Goal: Communication & Community: Share content

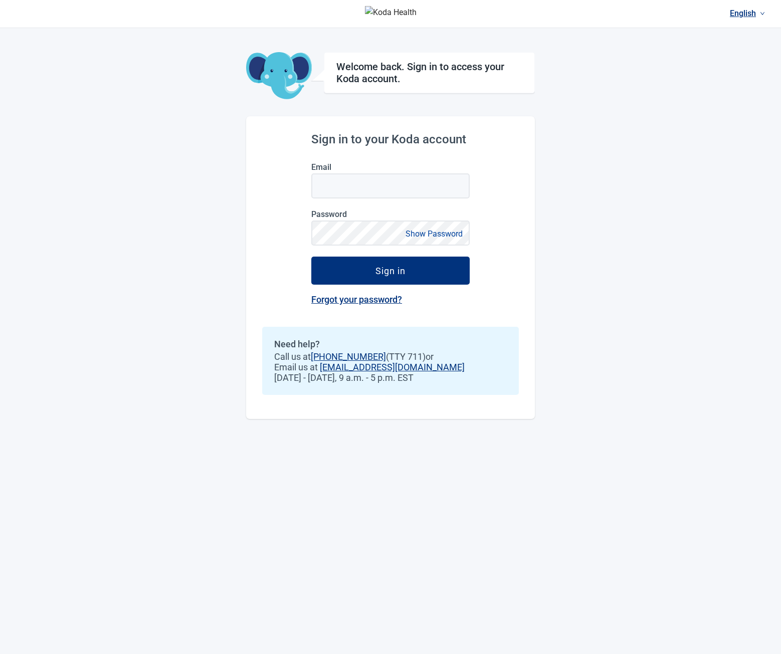
click at [131, 161] on div "English Welcome back. Sign in to access your Koda account. Sign in to your Koda…" at bounding box center [390, 327] width 781 height 654
click at [327, 180] on input "Email" at bounding box center [390, 185] width 158 height 25
type input "**********"
click at [311, 257] on button "Sign in" at bounding box center [390, 271] width 158 height 28
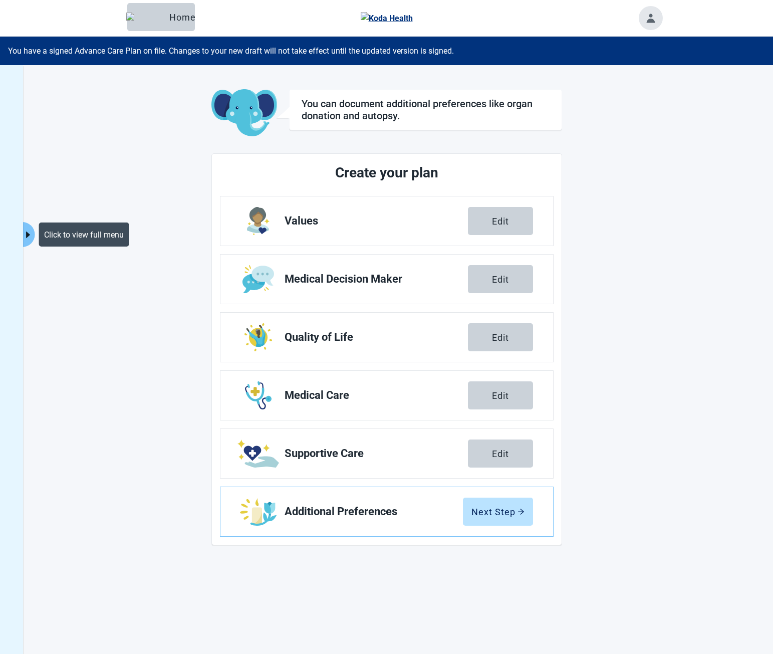
click at [29, 232] on icon "caret-right" at bounding box center [28, 235] width 10 height 10
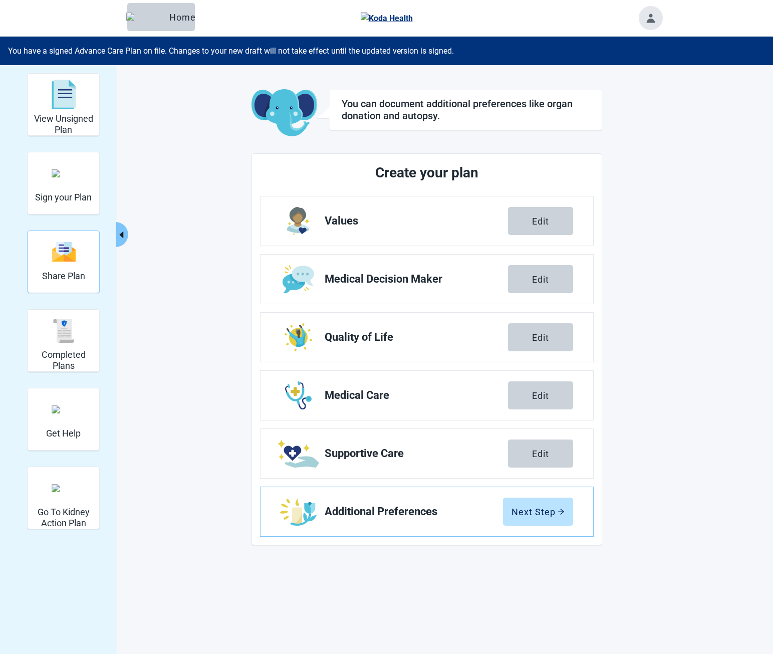
click at [61, 264] on div "Share Plan" at bounding box center [63, 252] width 43 height 38
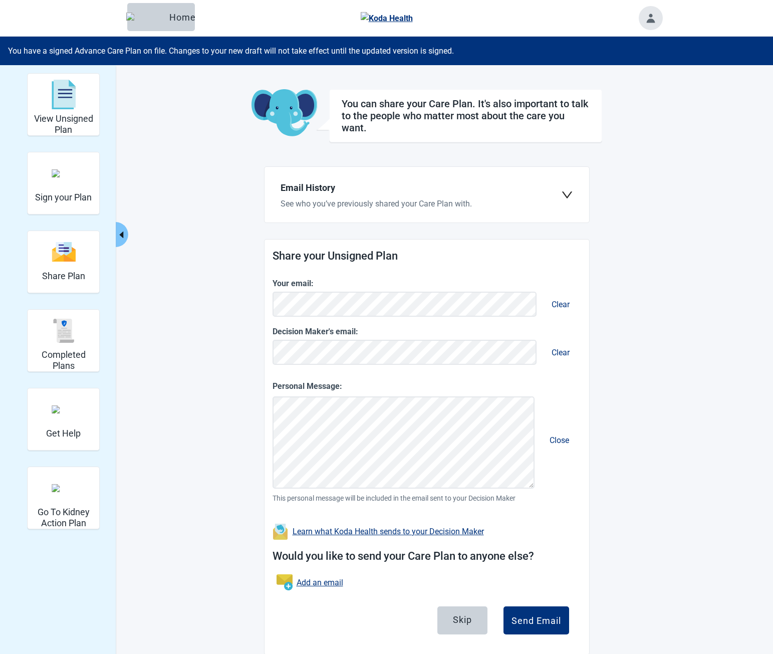
click at [324, 152] on div "You can share your Care Plan. It's also important to talk to the people who mat…" at bounding box center [427, 372] width 351 height 566
click at [230, 135] on main "You can share your Care Plan. It's also important to talk to the people who mat…" at bounding box center [426, 372] width 471 height 566
drag, startPoint x: 282, startPoint y: 530, endPoint x: 686, endPoint y: 395, distance: 425.8
click at [680, 407] on div "View Unsigned Plan Sign your Plan Share Plan Completed Plans Get Help Go To Kid…" at bounding box center [386, 392] width 773 height 654
drag, startPoint x: 286, startPoint y: 252, endPoint x: 409, endPoint y: 252, distance: 123.8
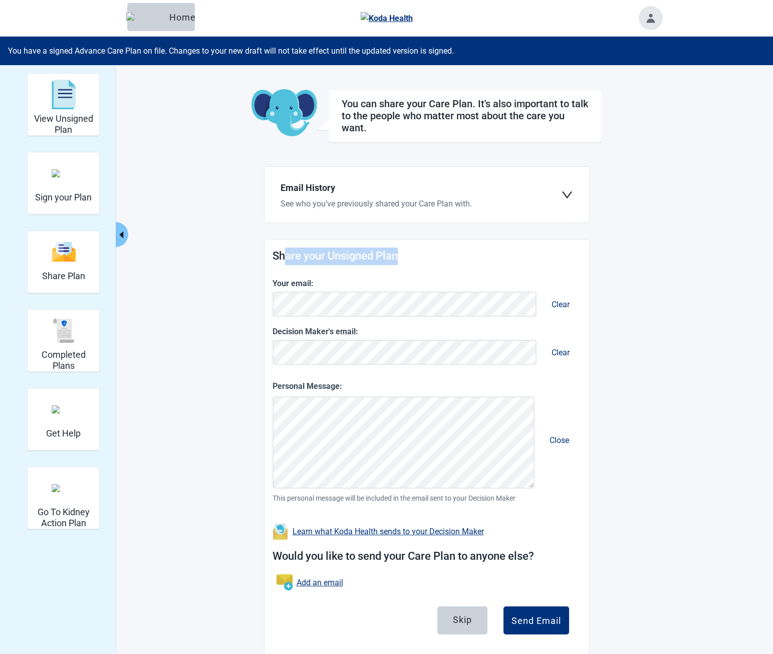
click at [408, 253] on h1 "Share your Unsigned Plan" at bounding box center [427, 257] width 309 height 18
click at [409, 252] on h1 "Share your Unsigned Plan" at bounding box center [427, 257] width 309 height 18
click at [326, 250] on h1 "Share your Unsigned Plan" at bounding box center [427, 257] width 309 height 18
click at [318, 249] on h1 "Share your Unsigned Plan" at bounding box center [427, 257] width 309 height 18
click at [325, 201] on label "See who you’ve previously shared your Care Plan with." at bounding box center [421, 204] width 281 height 10
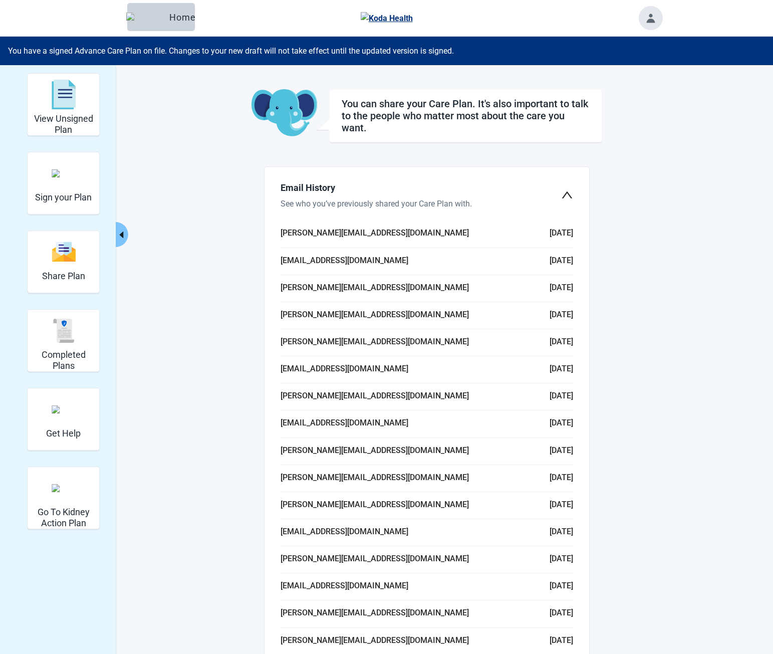
click at [409, 200] on label "See who you’ve previously shared your Care Plan with." at bounding box center [421, 204] width 281 height 10
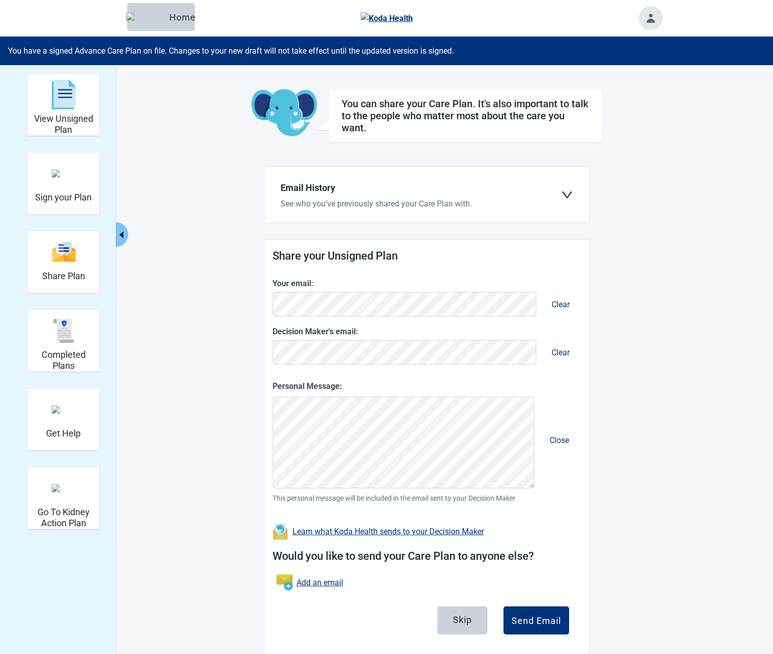
click at [351, 196] on div "Email History See who you’ve previously shared your Care Plan with." at bounding box center [421, 195] width 281 height 28
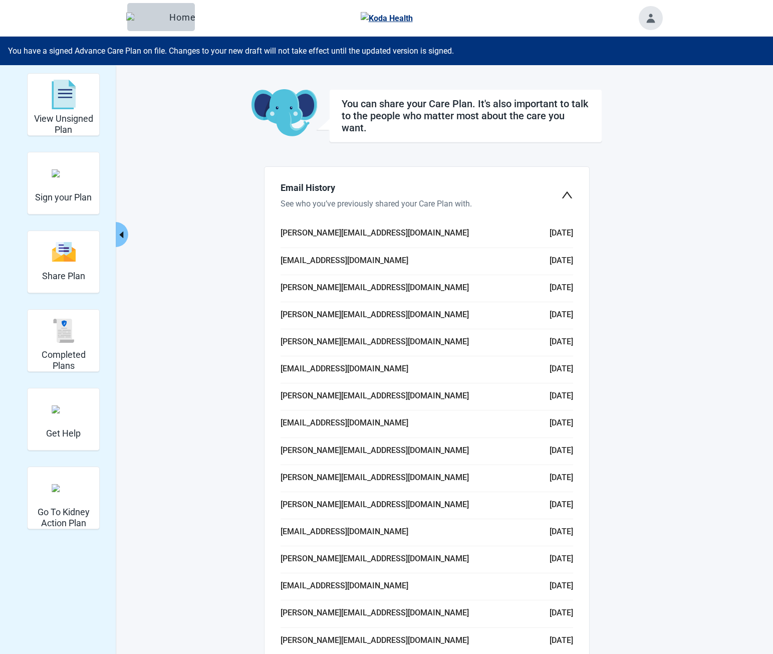
click at [351, 196] on div "Email History See who you’ve previously shared your Care Plan with." at bounding box center [421, 195] width 281 height 28
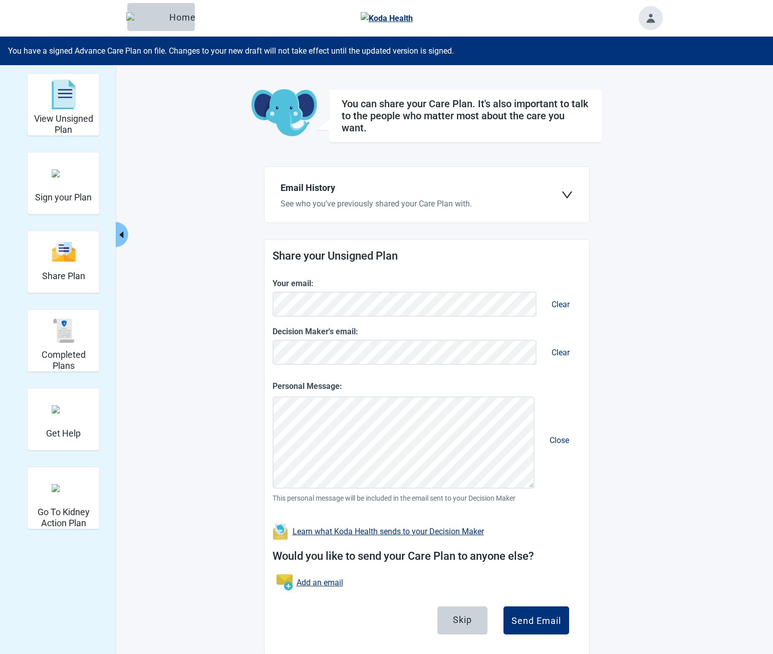
click at [351, 196] on div "Email History See who you’ve previously shared your Care Plan with." at bounding box center [421, 195] width 281 height 28
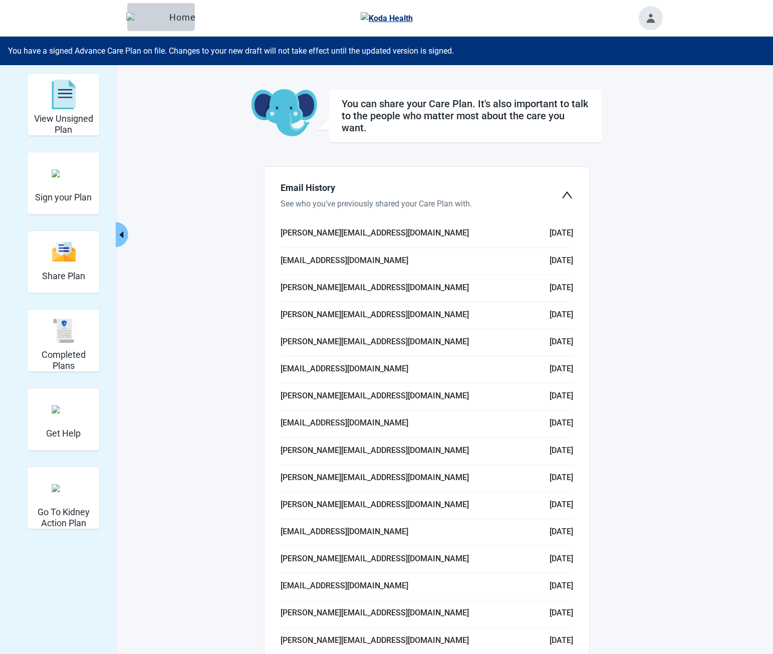
click at [351, 196] on div "Email History See who you’ve previously shared your Care Plan with." at bounding box center [421, 195] width 281 height 28
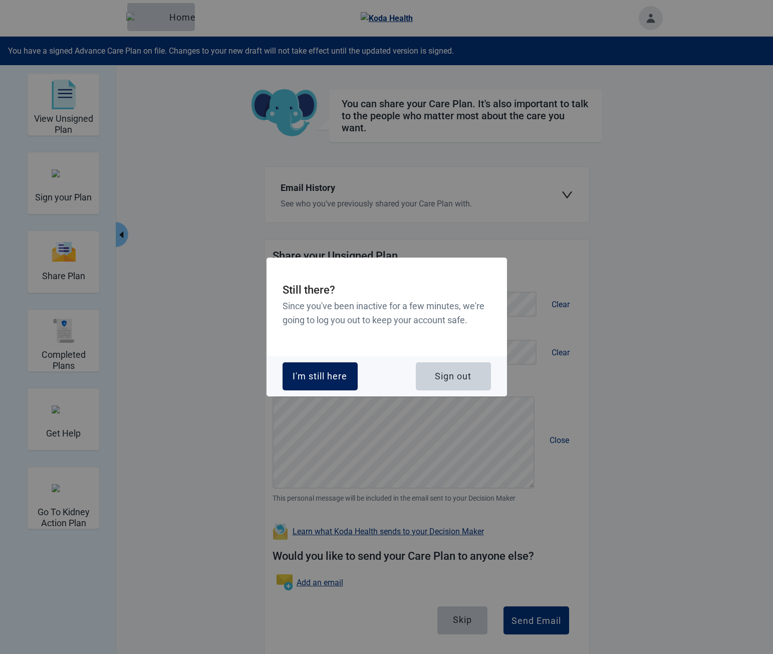
click at [343, 382] on button "I'm still here" at bounding box center [320, 376] width 75 height 28
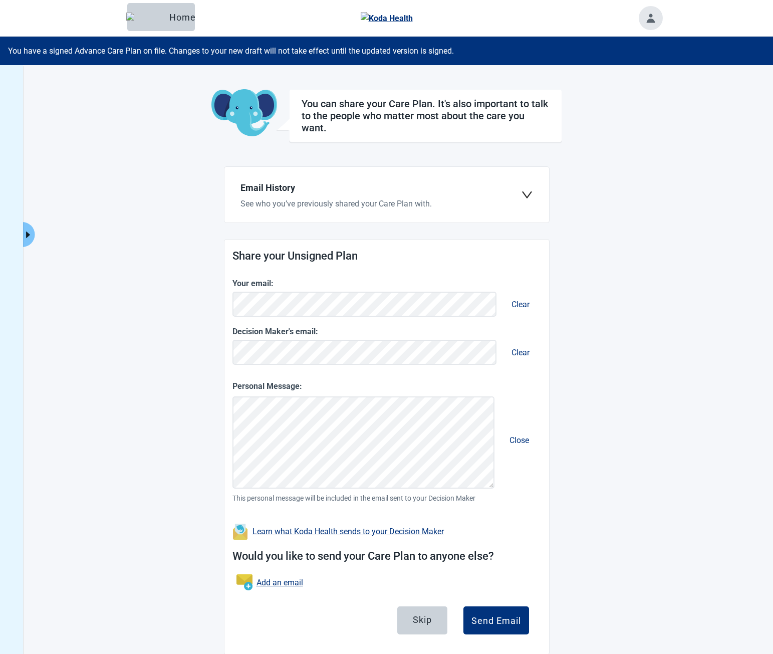
click at [326, 202] on label "See who you’ve previously shared your Care Plan with." at bounding box center [381, 204] width 281 height 10
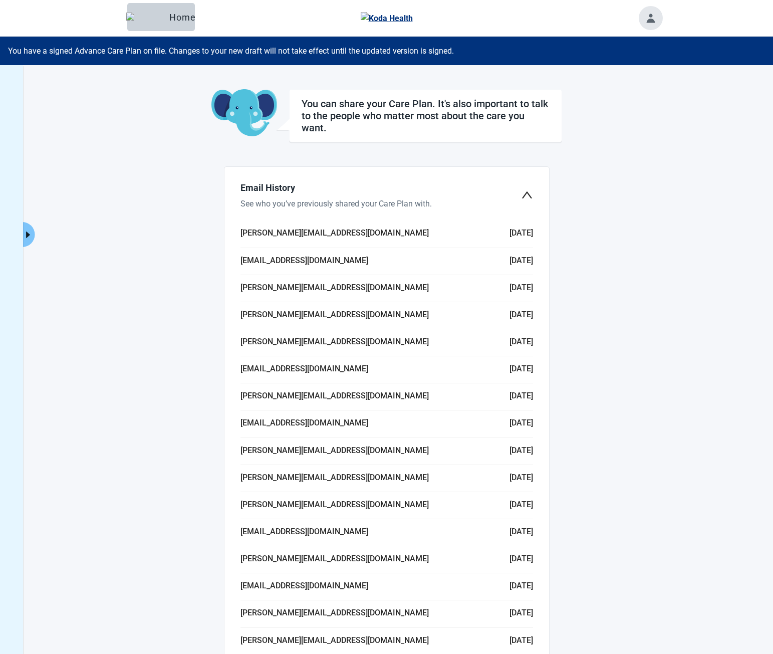
click at [442, 191] on h2 "Email History" at bounding box center [381, 188] width 281 height 14
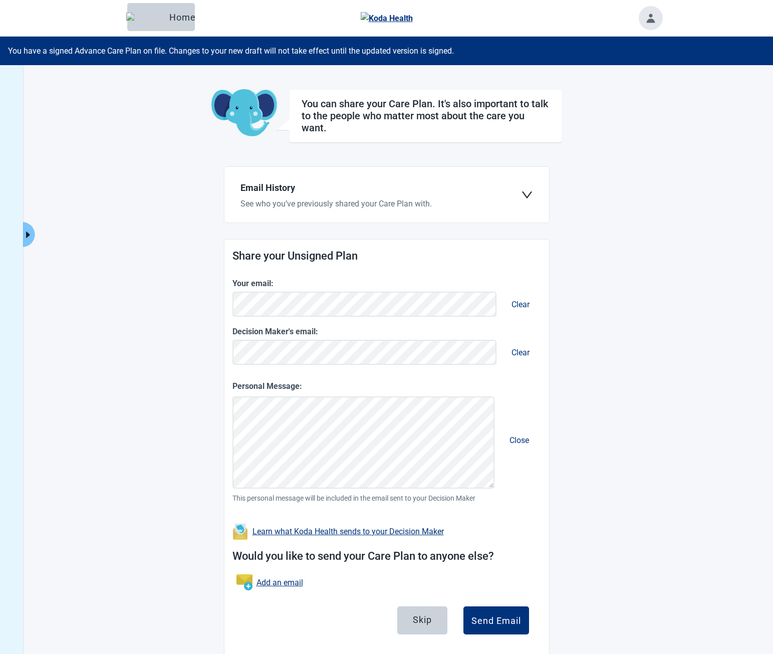
click at [521, 194] on icon "down" at bounding box center [527, 195] width 12 height 12
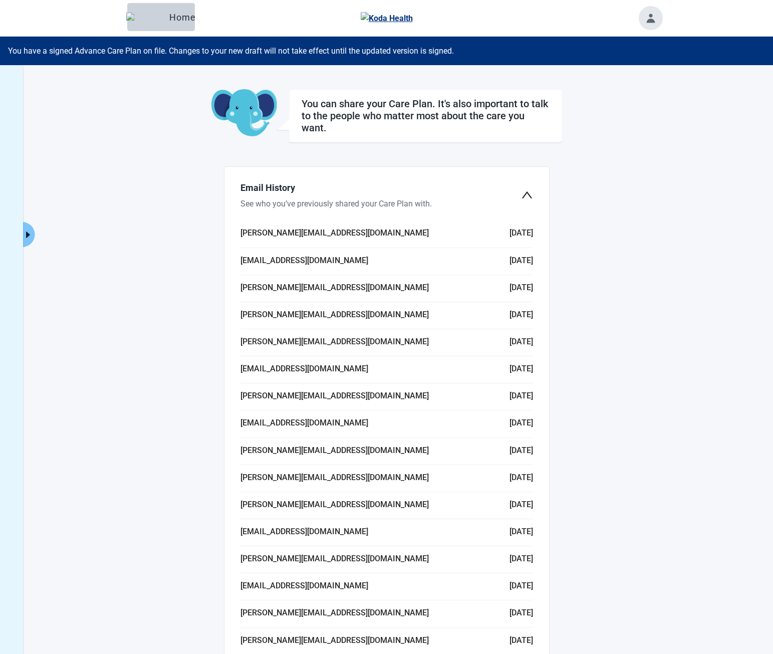
click at [521, 194] on icon "down" at bounding box center [527, 195] width 12 height 12
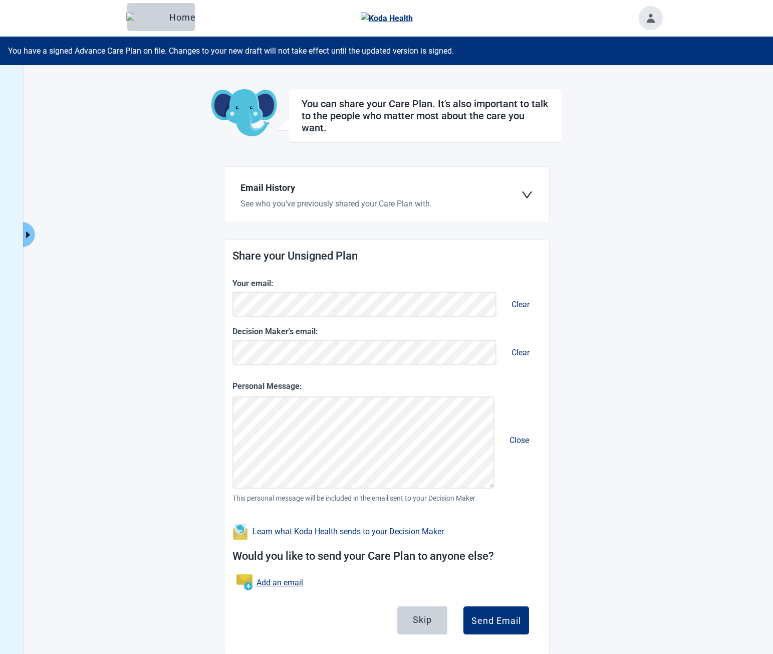
click at [520, 199] on label "See who you’ve previously shared your Care Plan with." at bounding box center [381, 204] width 281 height 10
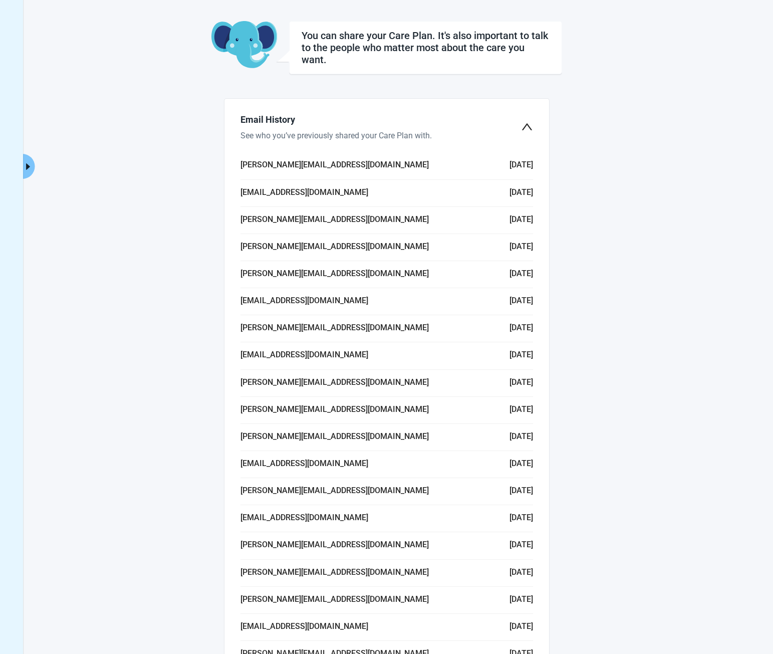
click at [524, 138] on div "Email History See who you’ve previously shared your Care Plan with." at bounding box center [387, 127] width 309 height 40
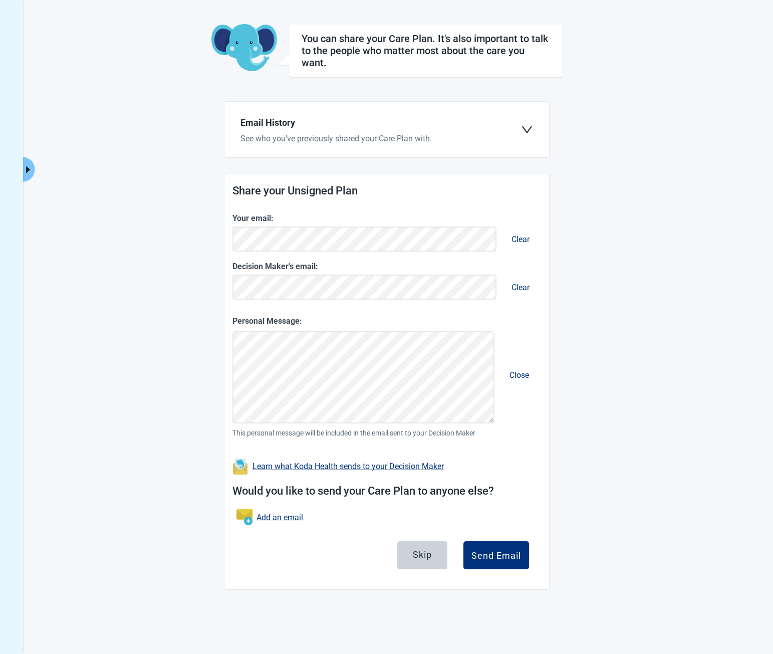
scroll to position [65, 0]
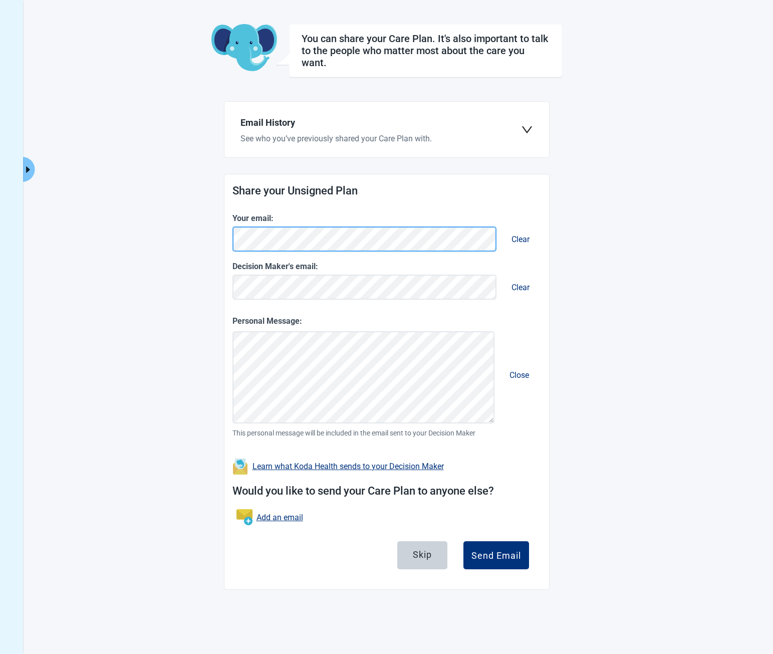
click at [153, 250] on main "You can share your Care Plan. It's also important to talk to the people who mat…" at bounding box center [386, 307] width 551 height 566
click at [176, 248] on main "You can share your Care Plan. It's also important to talk to the people who mat…" at bounding box center [386, 307] width 551 height 566
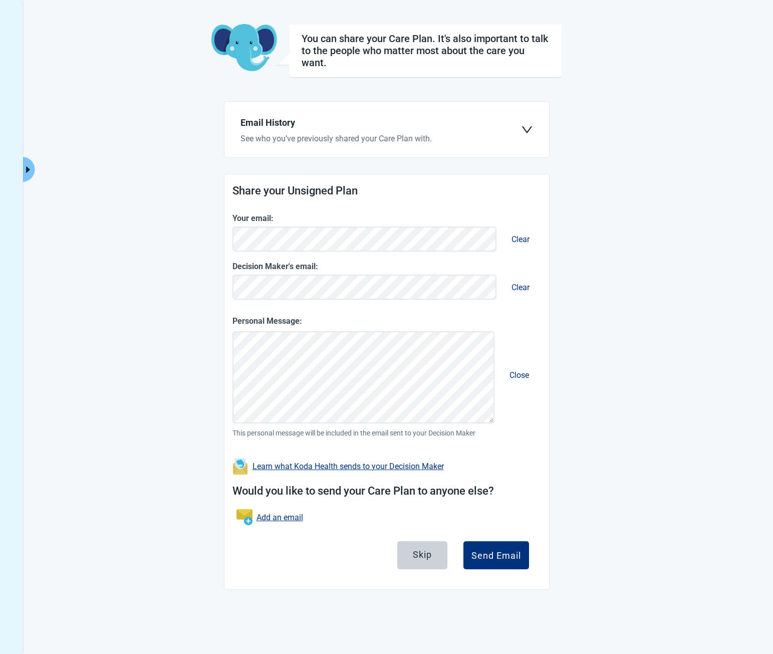
click at [571, 321] on main "You can share your Care Plan. It's also important to talk to the people who mat…" at bounding box center [386, 307] width 551 height 566
click at [500, 560] on div "Send Email" at bounding box center [497, 555] width 50 height 10
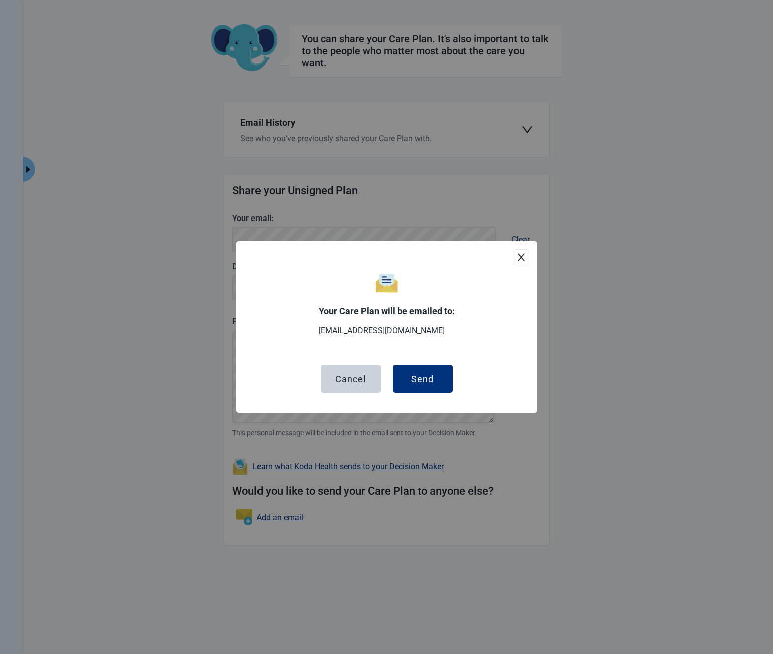
click at [518, 259] on icon "close" at bounding box center [521, 257] width 10 height 10
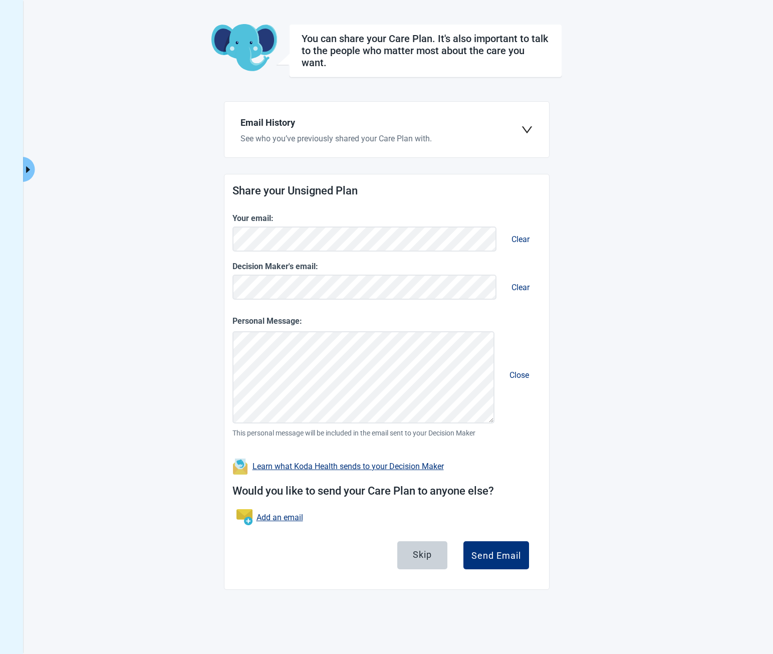
click at [546, 237] on div "Share your Unsigned Plan Your email: Clear Decision Maker's email: Clear Person…" at bounding box center [387, 381] width 325 height 415
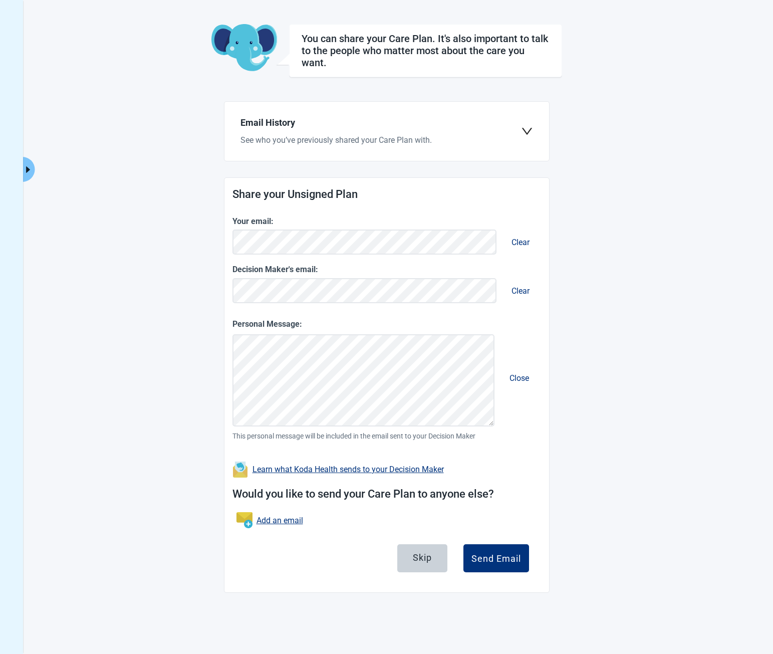
drag, startPoint x: 333, startPoint y: 156, endPoint x: 308, endPoint y: 138, distance: 30.5
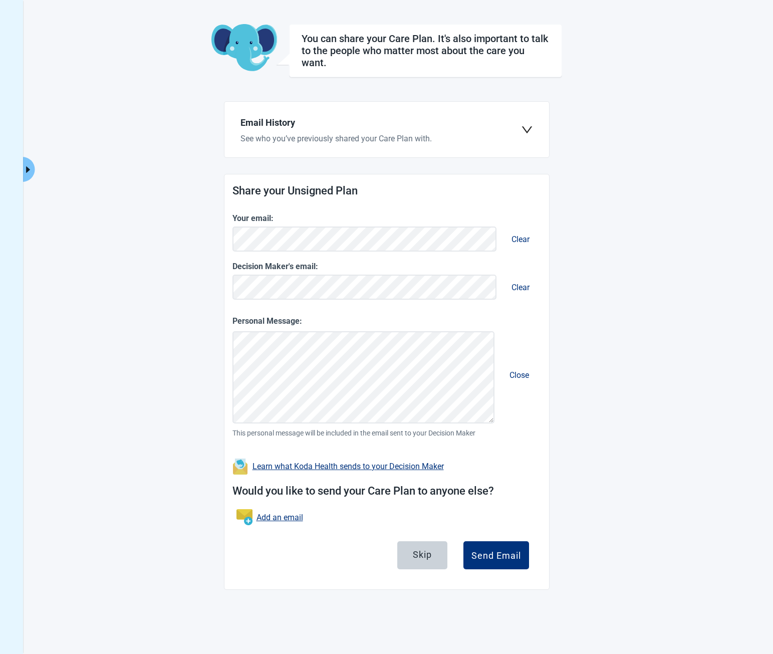
drag, startPoint x: 338, startPoint y: 141, endPoint x: 357, endPoint y: 144, distance: 18.7
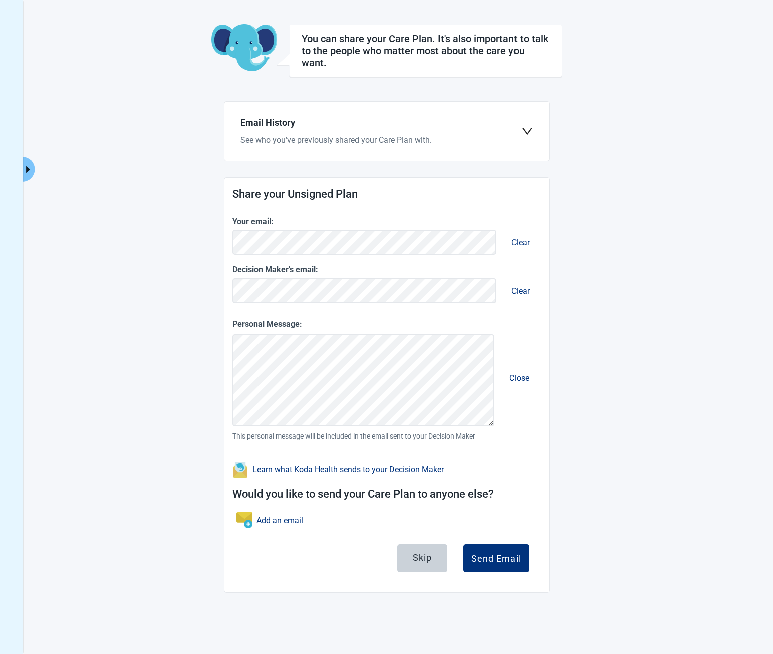
drag, startPoint x: 318, startPoint y: 139, endPoint x: 318, endPoint y: 164, distance: 25.6
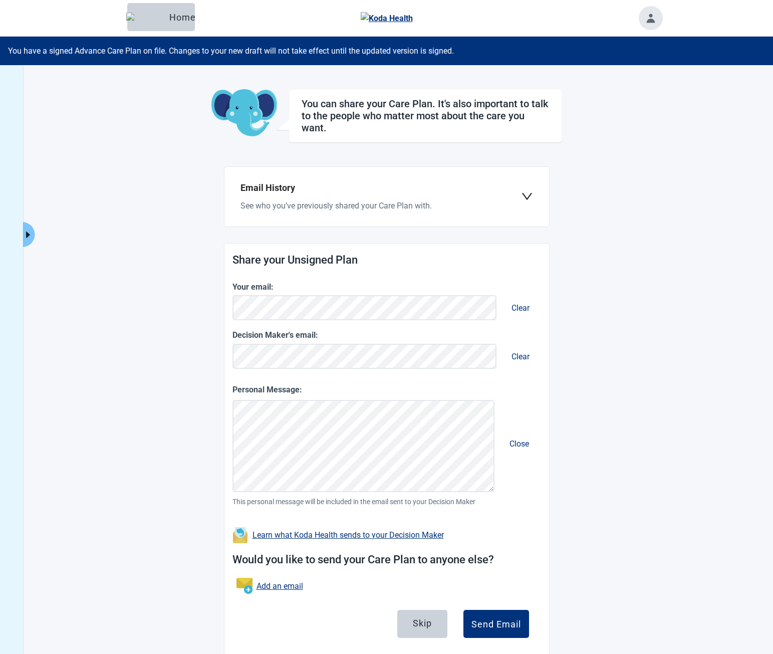
click at [372, 203] on span "See who you’ve previously shared your Care Plan with." at bounding box center [336, 206] width 191 height 10
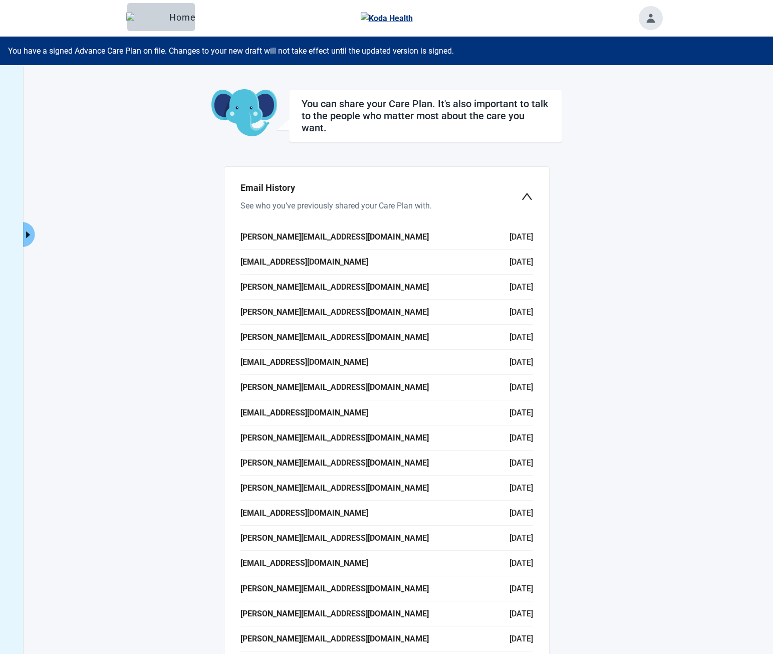
drag, startPoint x: 283, startPoint y: 238, endPoint x: 373, endPoint y: 239, distance: 90.2
click at [387, 239] on li "valeriy+pat1@kodahealthcare.com 4/25/2024" at bounding box center [387, 237] width 293 height 25
click at [388, 238] on li "valeriy+pat1@kodahealthcare.com 4/25/2024" at bounding box center [387, 237] width 293 height 25
drag, startPoint x: 368, startPoint y: 239, endPoint x: 292, endPoint y: 240, distance: 76.2
click at [293, 240] on li "valeriy+pat1@kodahealthcare.com 4/25/2024" at bounding box center [387, 237] width 293 height 25
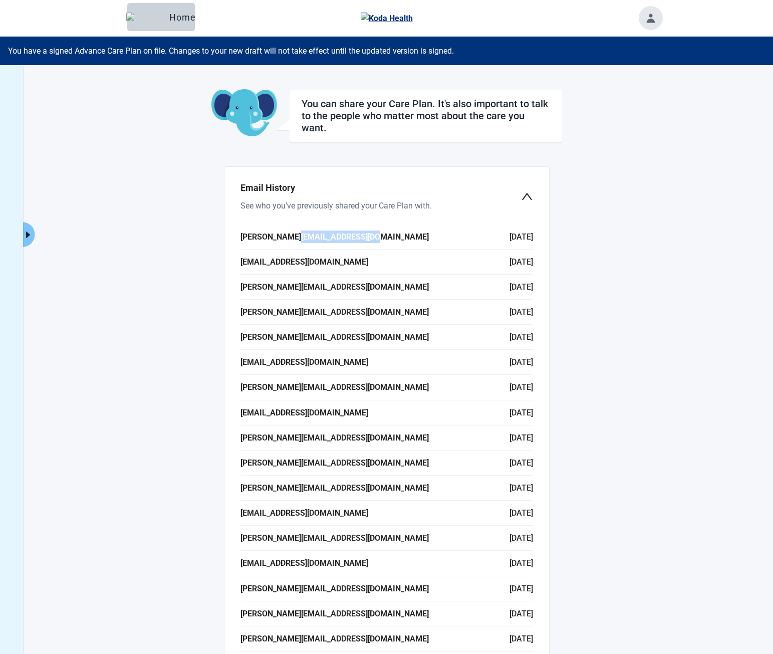
click at [292, 240] on b "valeriy+pat1@kodahealthcare.com" at bounding box center [335, 237] width 188 height 13
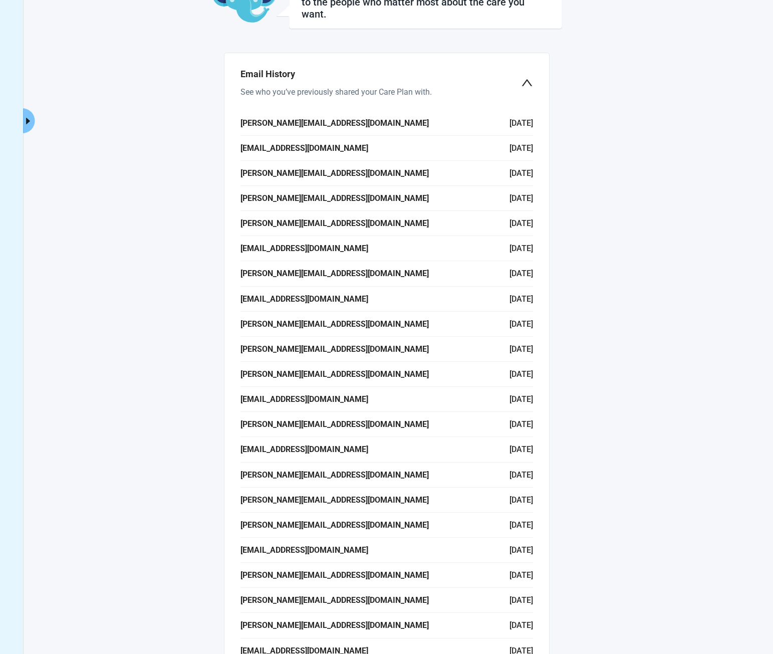
scroll to position [100, 0]
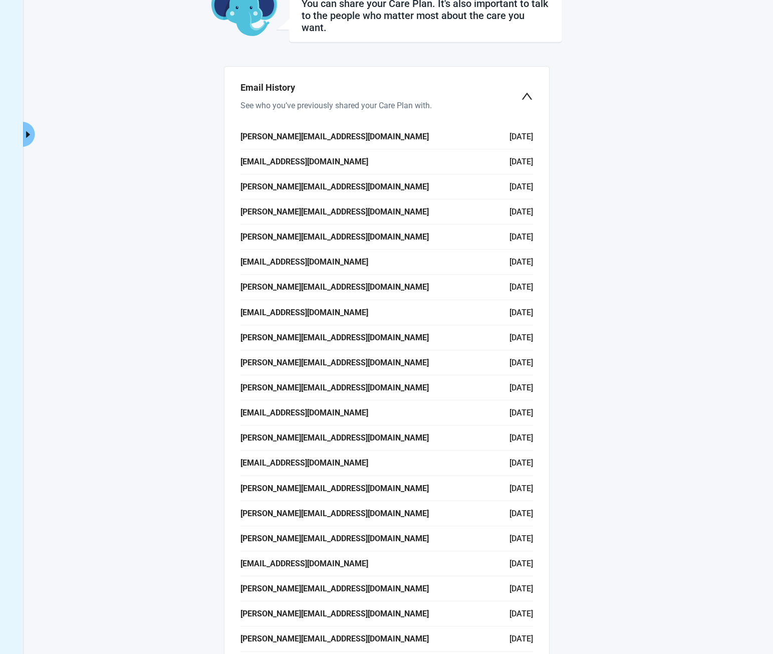
drag, startPoint x: 511, startPoint y: 98, endPoint x: 503, endPoint y: 246, distance: 147.6
click at [511, 98] on div "Email History See who you’ve previously shared your Care Plan with." at bounding box center [381, 96] width 281 height 31
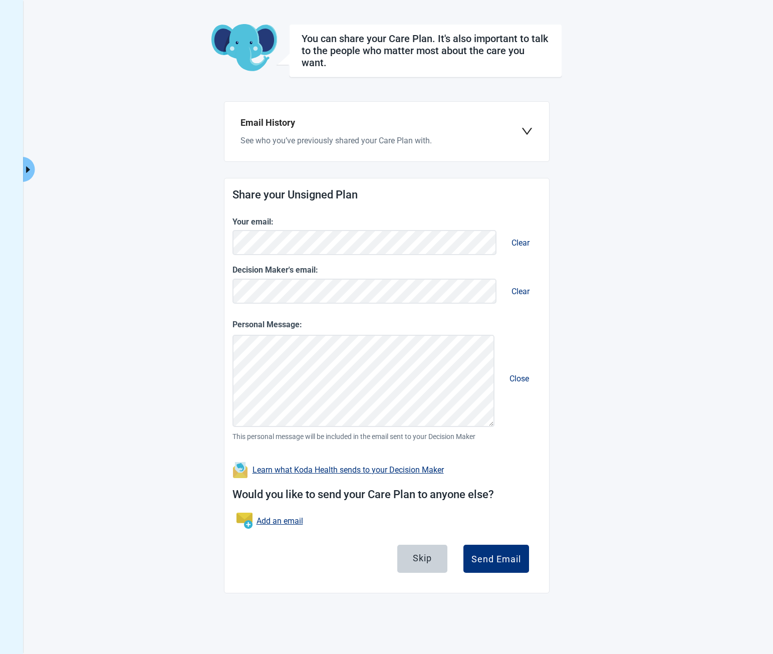
scroll to position [65, 0]
click at [353, 195] on h1 "Share your Unsigned Plan" at bounding box center [387, 195] width 309 height 18
click at [361, 194] on h1 "Share your Unsigned Plan" at bounding box center [387, 195] width 309 height 18
drag, startPoint x: 364, startPoint y: 194, endPoint x: 249, endPoint y: 195, distance: 115.3
click at [249, 195] on h1 "Share your Unsigned Plan" at bounding box center [387, 195] width 309 height 18
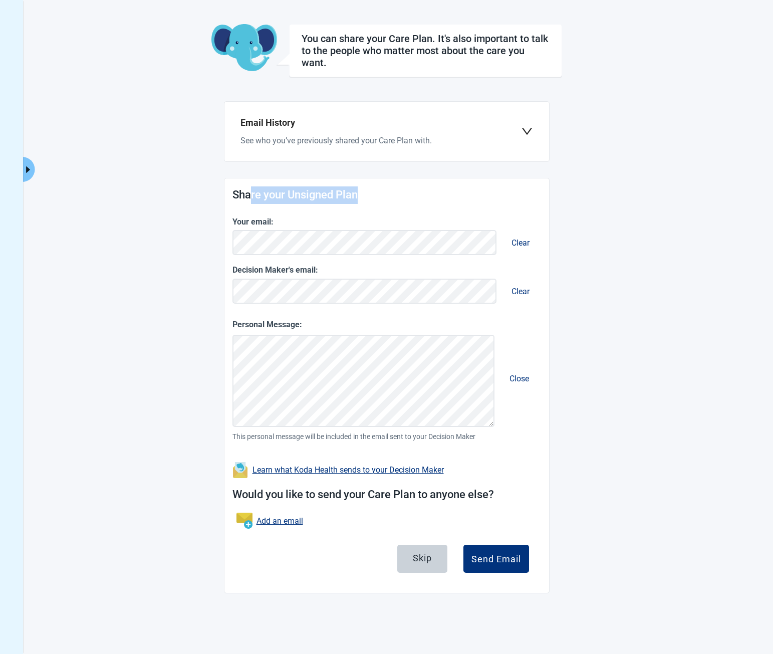
click at [249, 195] on h1 "Share your Unsigned Plan" at bounding box center [387, 195] width 309 height 18
drag, startPoint x: 329, startPoint y: 132, endPoint x: 457, endPoint y: 118, distance: 128.1
drag, startPoint x: 320, startPoint y: 136, endPoint x: 523, endPoint y: 128, distance: 203.6
click at [320, 136] on span "See who you’ve previously shared your Care Plan with." at bounding box center [336, 141] width 191 height 10
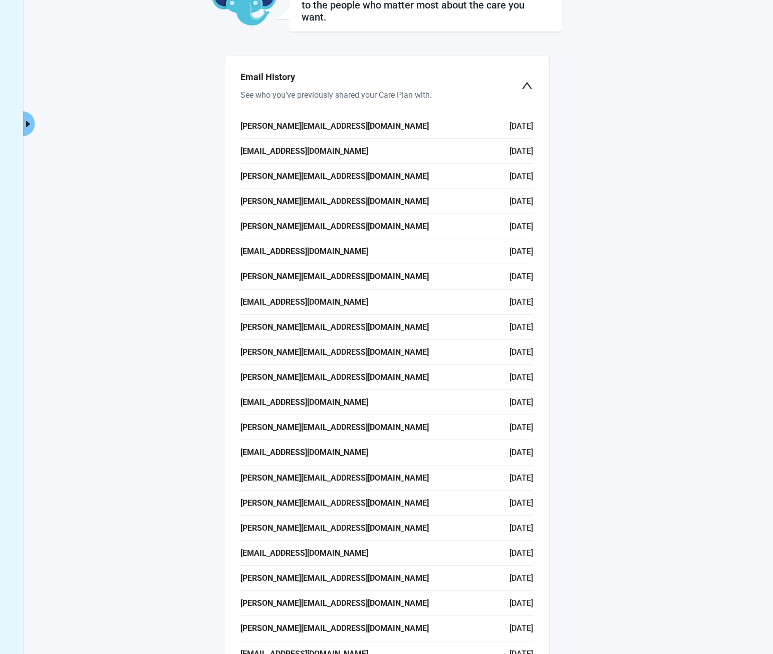
scroll to position [0, 0]
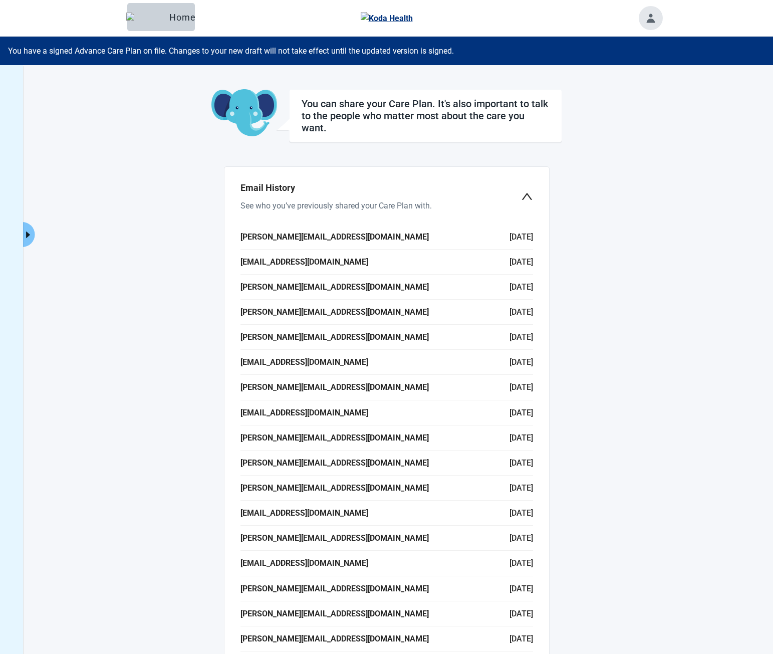
click at [526, 200] on icon "down" at bounding box center [527, 196] width 12 height 12
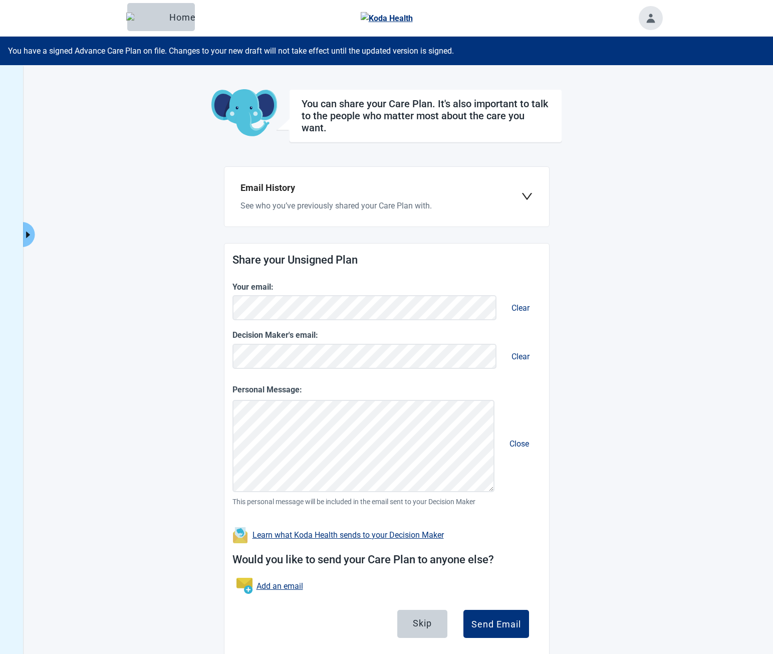
click at [272, 535] on link "Learn what Koda Health sends to your Decision Maker" at bounding box center [348, 535] width 191 height 10
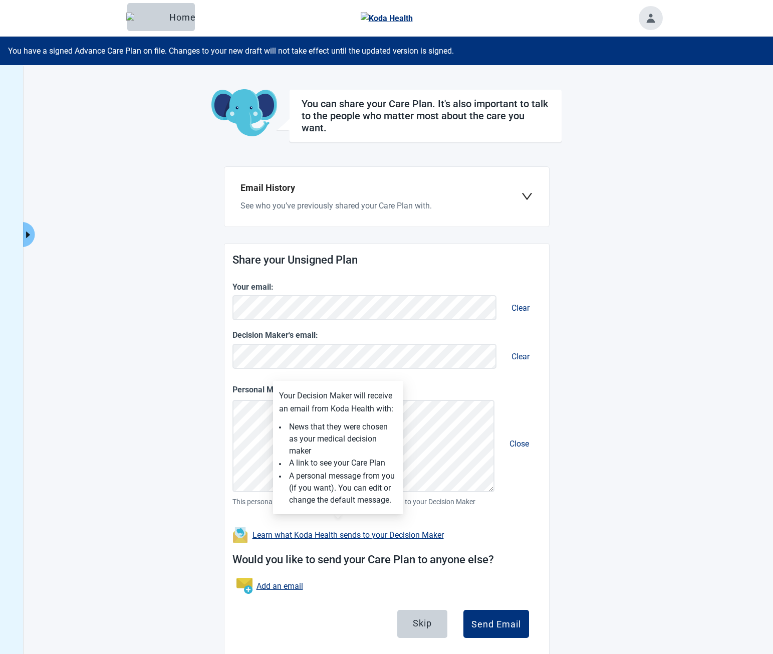
click at [543, 516] on div "Share your Unsigned Plan Your email: Clear Decision Maker's email: Clear Person…" at bounding box center [387, 451] width 325 height 415
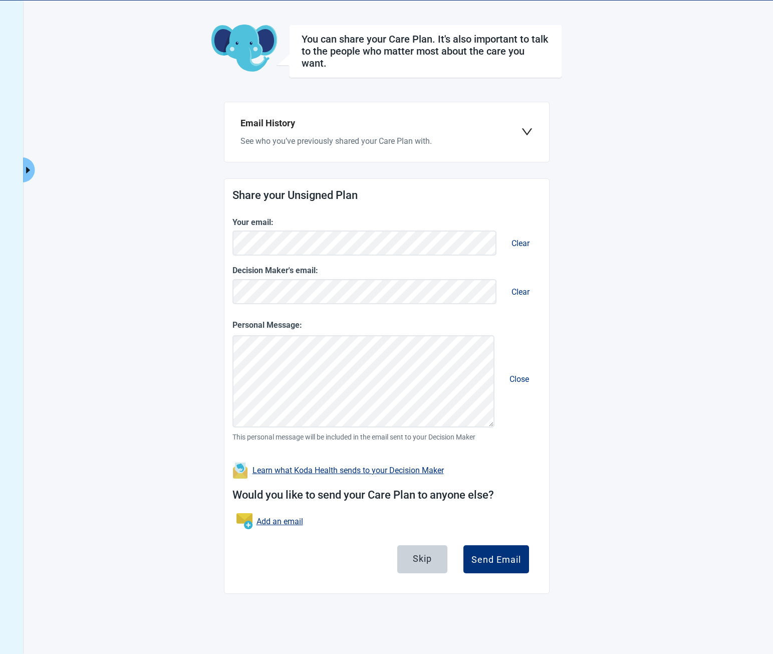
scroll to position [65, 0]
drag, startPoint x: 615, startPoint y: 320, endPoint x: 593, endPoint y: 333, distance: 26.0
click at [615, 320] on main "You can share your Care Plan. It's also important to talk to the people who mat…" at bounding box center [386, 308] width 551 height 569
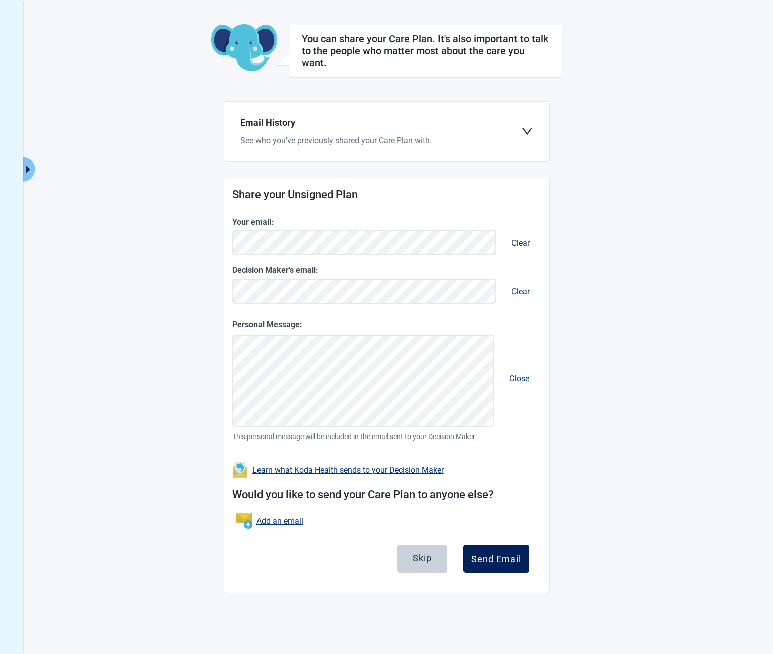
click at [485, 563] on div "Send Email" at bounding box center [497, 559] width 50 height 10
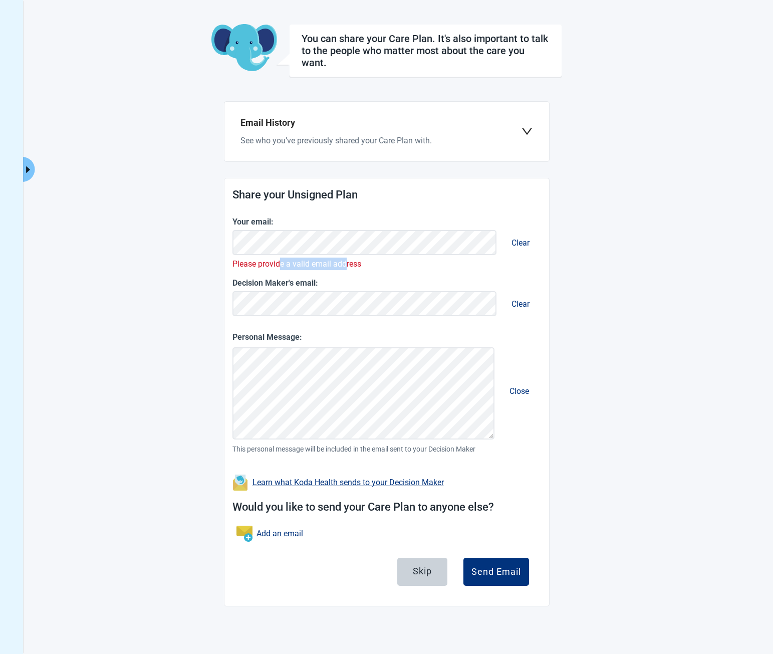
drag, startPoint x: 288, startPoint y: 262, endPoint x: 369, endPoint y: 262, distance: 81.2
click at [351, 263] on p "Please provide a valid email address" at bounding box center [387, 264] width 309 height 13
click at [369, 262] on p "Please provide a valid email address" at bounding box center [387, 264] width 309 height 13
drag, startPoint x: 369, startPoint y: 262, endPoint x: 316, endPoint y: 263, distance: 53.1
click at [330, 263] on p "Please provide a valid email address" at bounding box center [387, 264] width 309 height 13
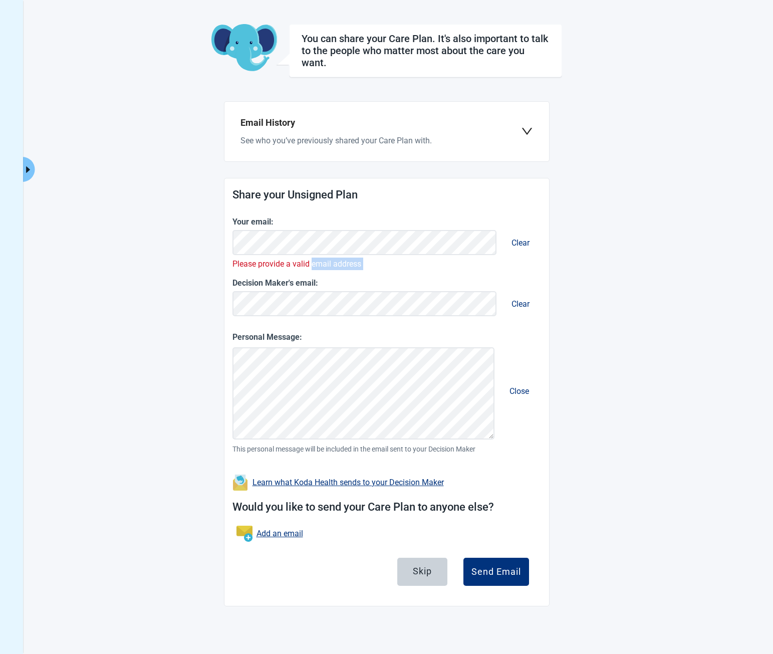
click at [316, 263] on p "Please provide a valid email address" at bounding box center [387, 264] width 309 height 13
click at [322, 482] on link "Learn what Koda Health sends to your Decision Maker" at bounding box center [348, 483] width 191 height 10
click at [328, 478] on link "Learn what Koda Health sends to your Decision Maker" at bounding box center [348, 483] width 191 height 10
click at [376, 482] on link "Learn what Koda Health sends to your Decision Maker" at bounding box center [348, 483] width 191 height 10
drag, startPoint x: 349, startPoint y: 260, endPoint x: 286, endPoint y: 262, distance: 62.7
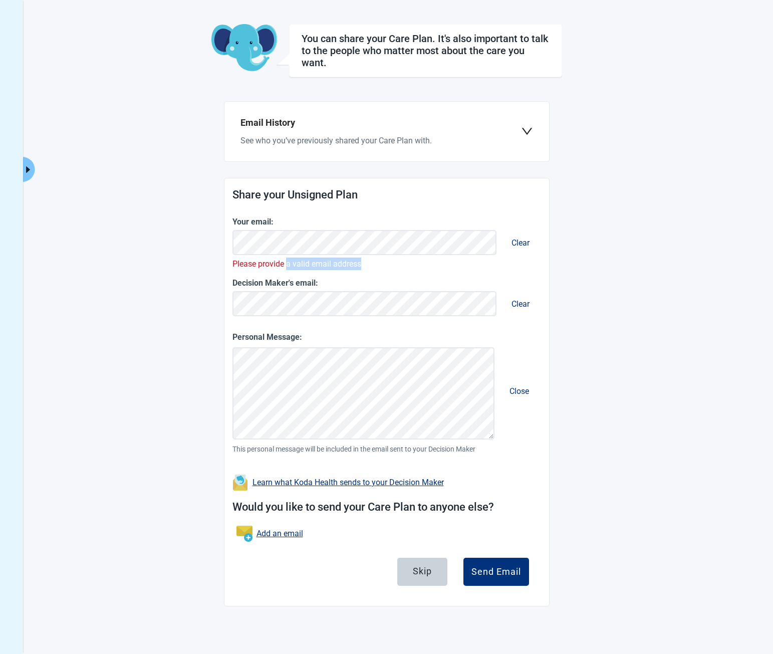
click at [286, 262] on p "Please provide a valid email address" at bounding box center [387, 264] width 309 height 13
drag, startPoint x: 352, startPoint y: 263, endPoint x: 372, endPoint y: 263, distance: 20.5
click at [367, 263] on p "Please provide a valid email address" at bounding box center [387, 264] width 309 height 13
click at [373, 263] on p "Please provide a valid email address" at bounding box center [387, 264] width 309 height 13
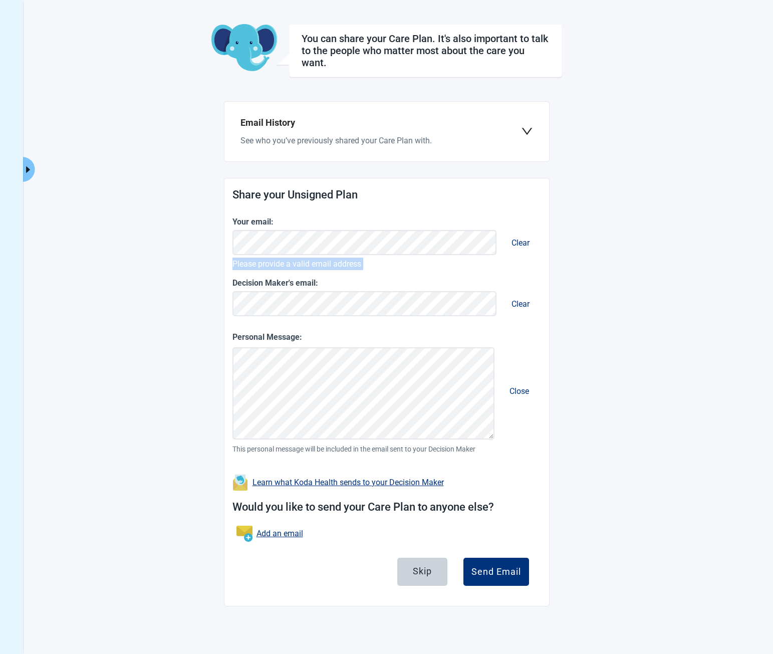
drag, startPoint x: 373, startPoint y: 263, endPoint x: 240, endPoint y: 266, distance: 133.4
click at [240, 266] on p "Please provide a valid email address" at bounding box center [387, 264] width 309 height 13
drag, startPoint x: 240, startPoint y: 266, endPoint x: 365, endPoint y: 267, distance: 125.3
click at [360, 267] on p "Please provide a valid email address" at bounding box center [387, 264] width 309 height 13
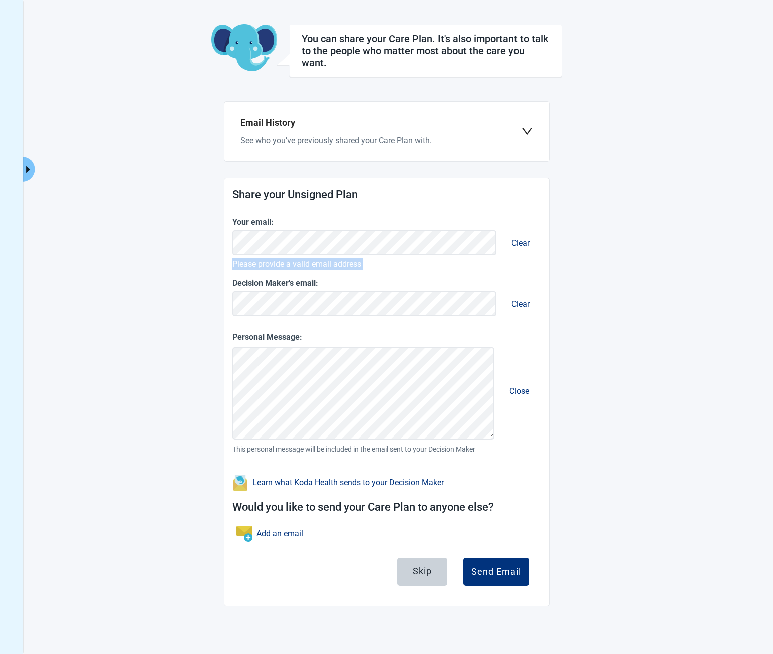
click at [365, 267] on p "Please provide a valid email address" at bounding box center [387, 264] width 309 height 13
drag, startPoint x: 364, startPoint y: 270, endPoint x: 224, endPoint y: 260, distance: 140.2
click at [225, 260] on div "Share your Unsigned Plan Your email: Clear Please provide a valid email address…" at bounding box center [387, 391] width 325 height 427
click at [606, 235] on main "You can share your Care Plan. It's also important to talk to the people who mat…" at bounding box center [386, 315] width 551 height 582
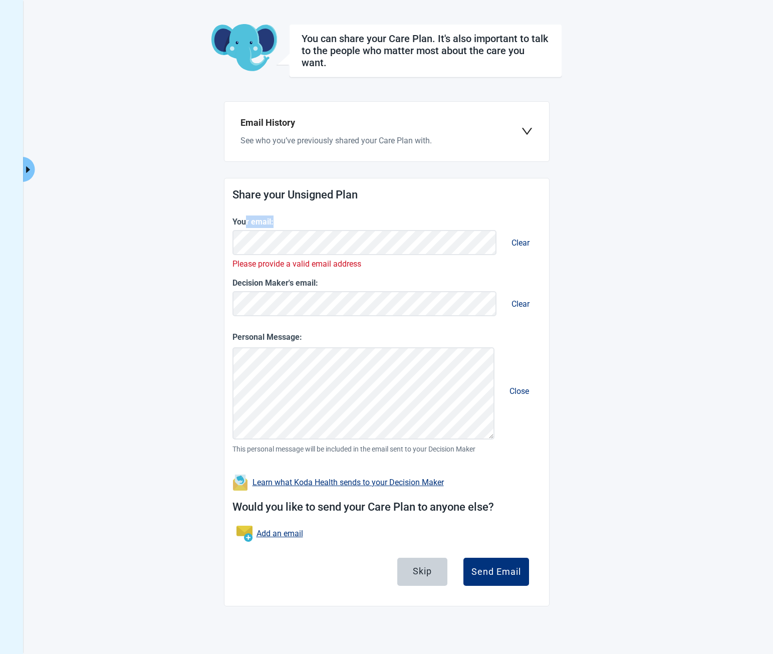
drag, startPoint x: 255, startPoint y: 215, endPoint x: 305, endPoint y: 222, distance: 50.6
click at [305, 222] on div "Share your Unsigned Plan Your email: Clear Please provide a valid email address…" at bounding box center [387, 391] width 325 height 427
click at [305, 222] on label "Your email:" at bounding box center [387, 221] width 309 height 13
click at [521, 569] on button "Send Email" at bounding box center [497, 572] width 66 height 28
click at [499, 571] on div "Send Email" at bounding box center [497, 572] width 50 height 10
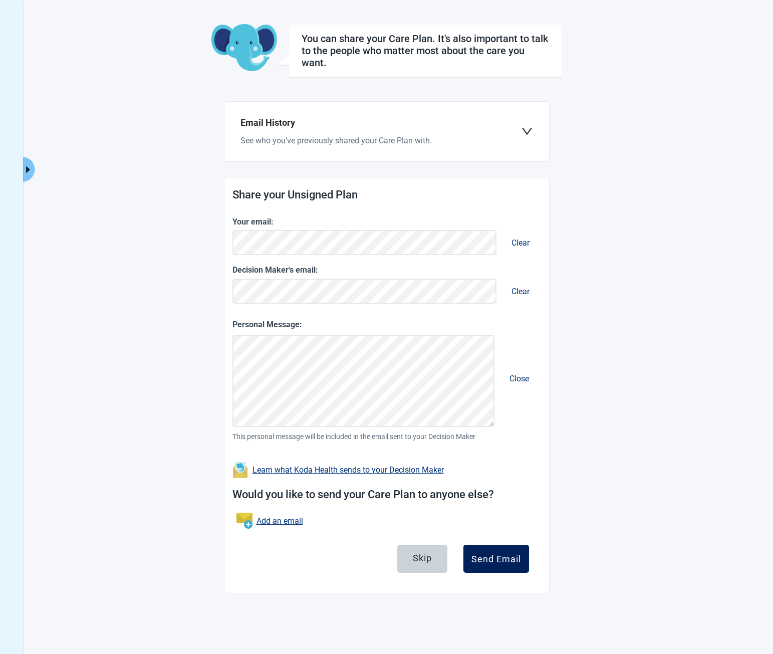
click at [483, 565] on button "Send Email" at bounding box center [497, 559] width 66 height 28
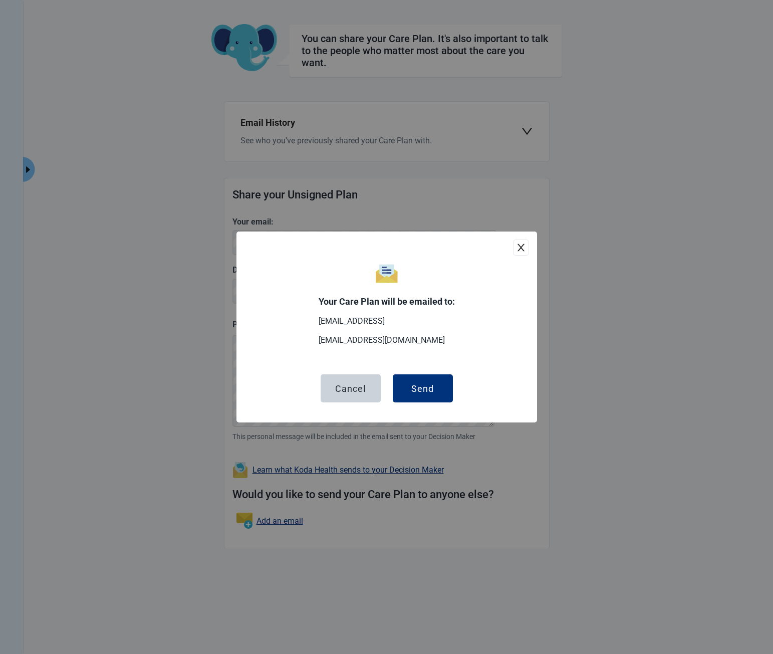
click at [523, 240] on button "close" at bounding box center [521, 248] width 16 height 16
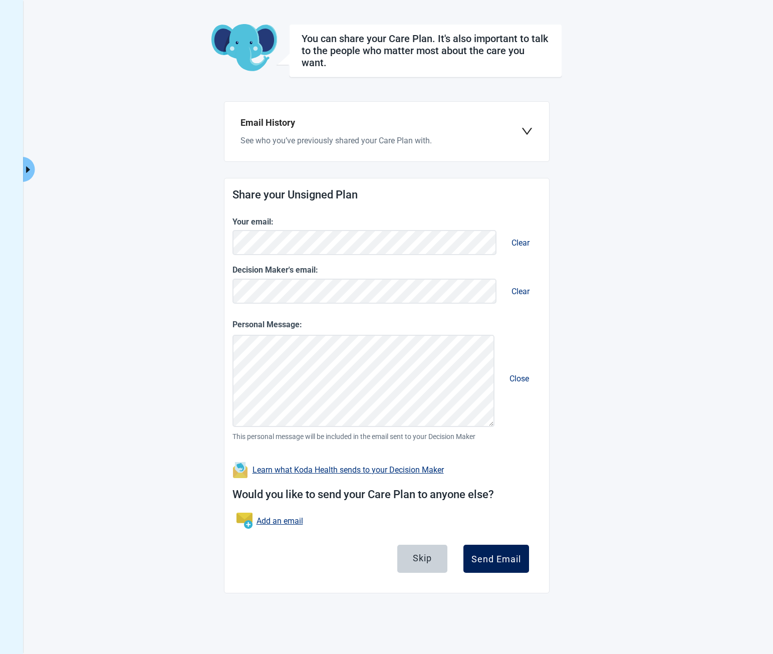
click at [492, 566] on button "Send Email" at bounding box center [497, 559] width 66 height 28
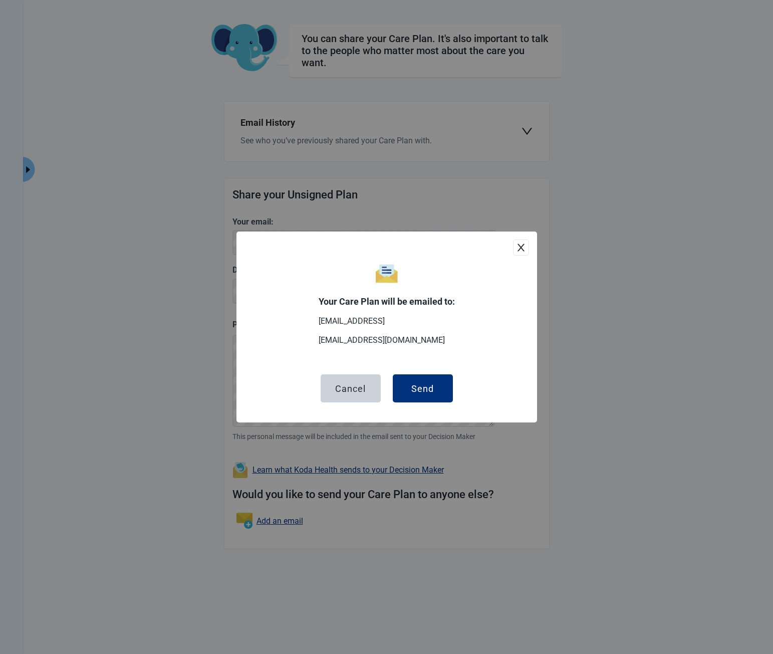
scroll to position [0, 0]
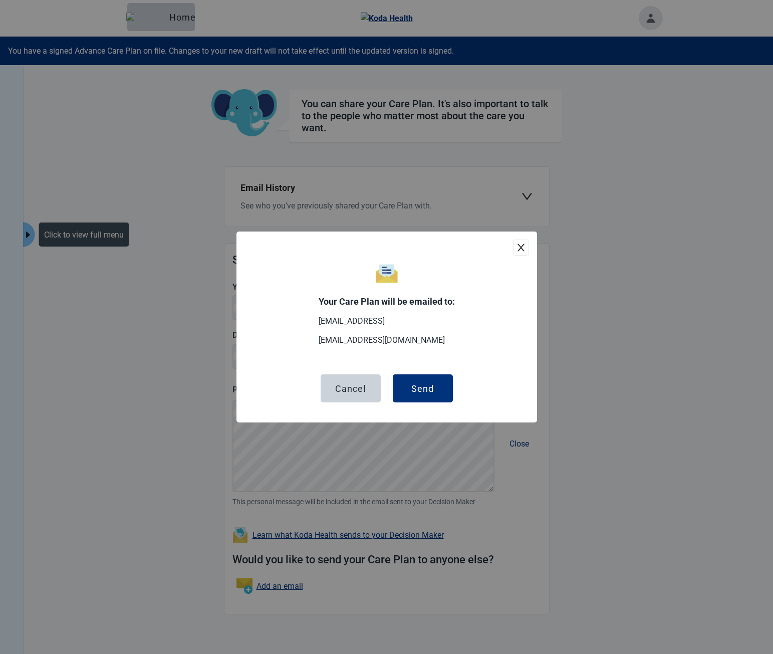
click at [414, 307] on p "Your Care Plan will be emailed to:" at bounding box center [387, 302] width 136 height 12
click at [526, 249] on button "close" at bounding box center [521, 248] width 16 height 16
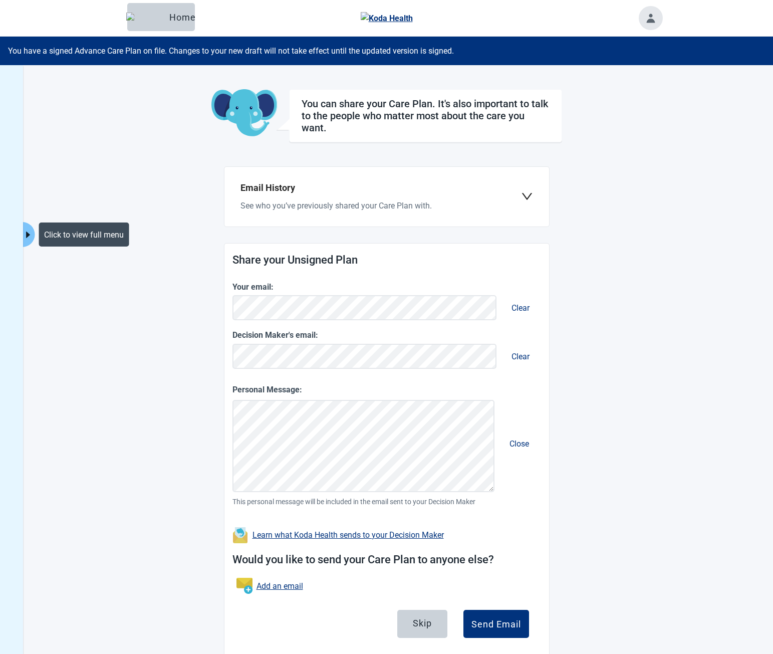
drag, startPoint x: 501, startPoint y: 356, endPoint x: 517, endPoint y: 359, distance: 15.8
click at [502, 356] on button "Clear" at bounding box center [521, 357] width 40 height 30
click at [510, 354] on button "Clear" at bounding box center [521, 356] width 34 height 29
click at [517, 359] on button "Clear" at bounding box center [521, 356] width 34 height 29
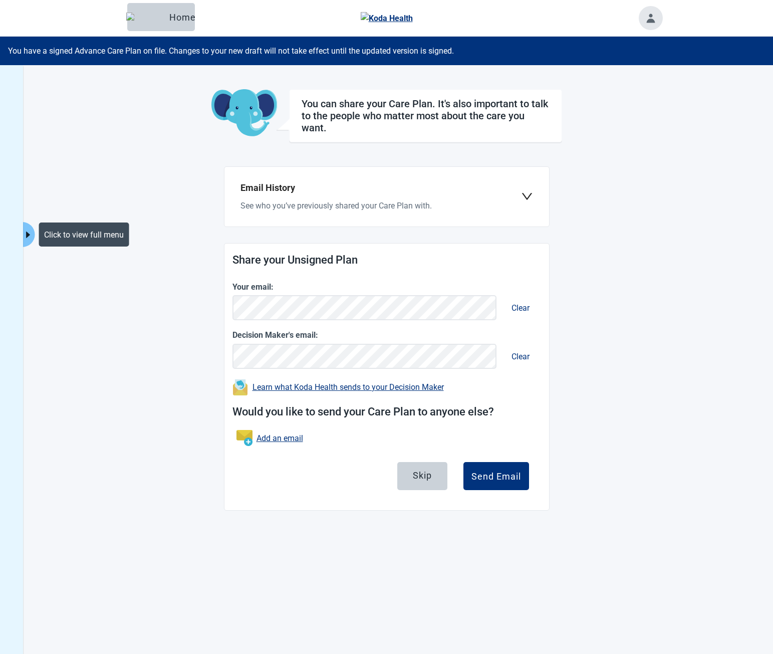
click at [520, 356] on button "Clear" at bounding box center [521, 356] width 34 height 29
click at [526, 320] on button "Clear" at bounding box center [521, 308] width 34 height 29
click at [521, 315] on button "Clear" at bounding box center [521, 308] width 34 height 29
click at [521, 352] on button "Clear" at bounding box center [521, 356] width 34 height 29
click at [521, 354] on button "Clear" at bounding box center [521, 356] width 34 height 29
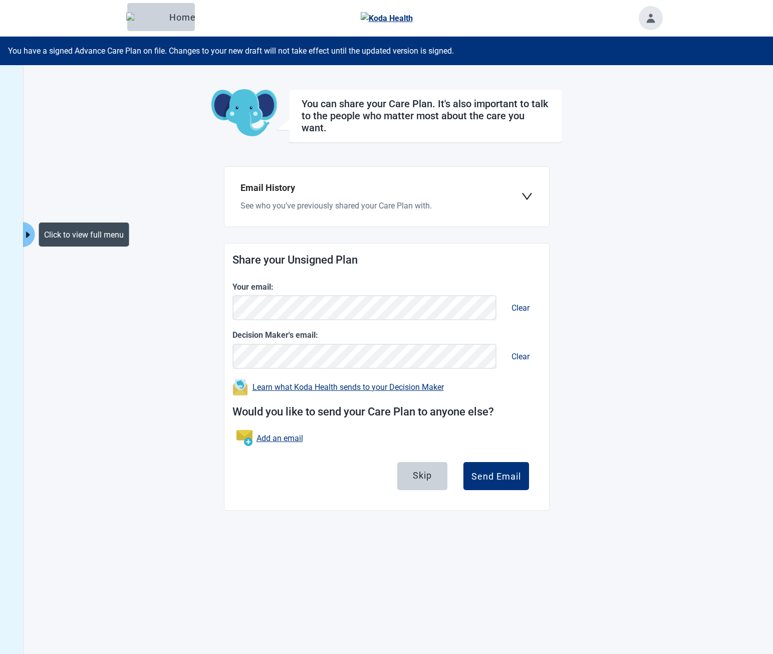
click at [566, 376] on main "You can share your Care Plan. It's also important to talk to the people who mat…" at bounding box center [386, 299] width 551 height 421
click at [286, 441] on link "Add an email" at bounding box center [280, 438] width 47 height 13
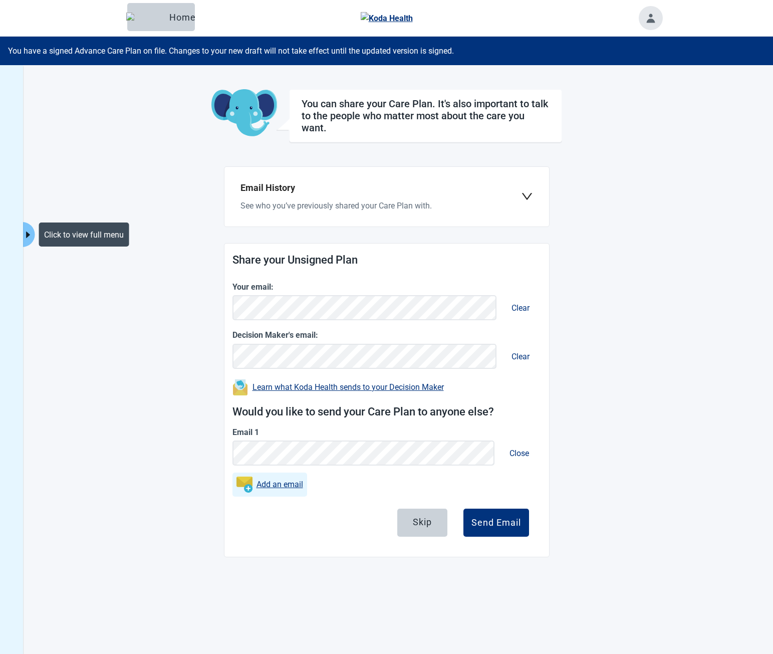
click at [277, 480] on link "Add an email" at bounding box center [280, 484] width 47 height 13
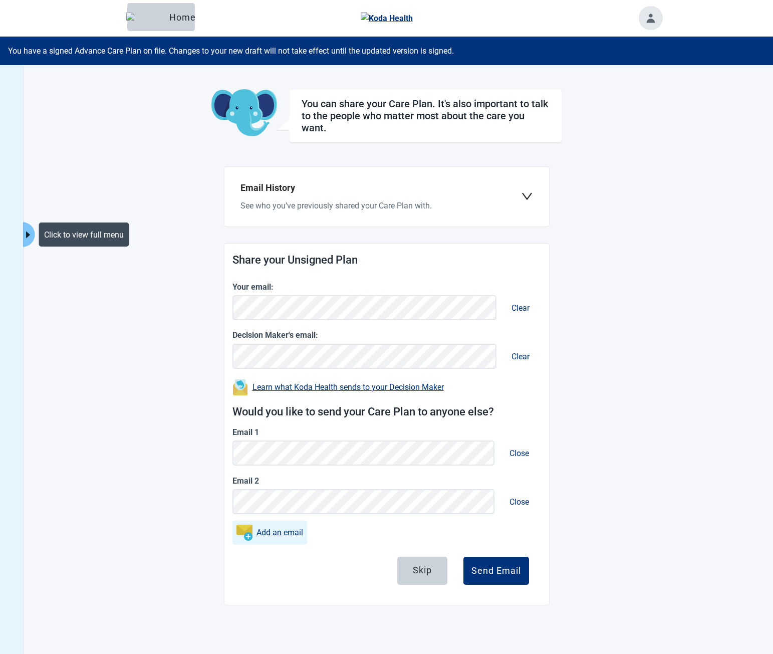
click at [274, 541] on button "Add an email" at bounding box center [270, 533] width 75 height 24
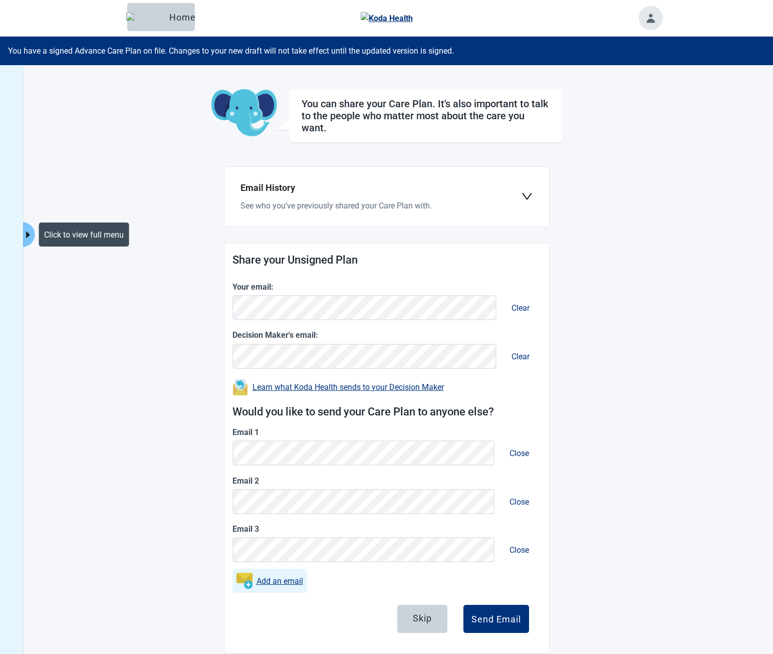
click at [269, 590] on button "Add an email" at bounding box center [270, 581] width 75 height 24
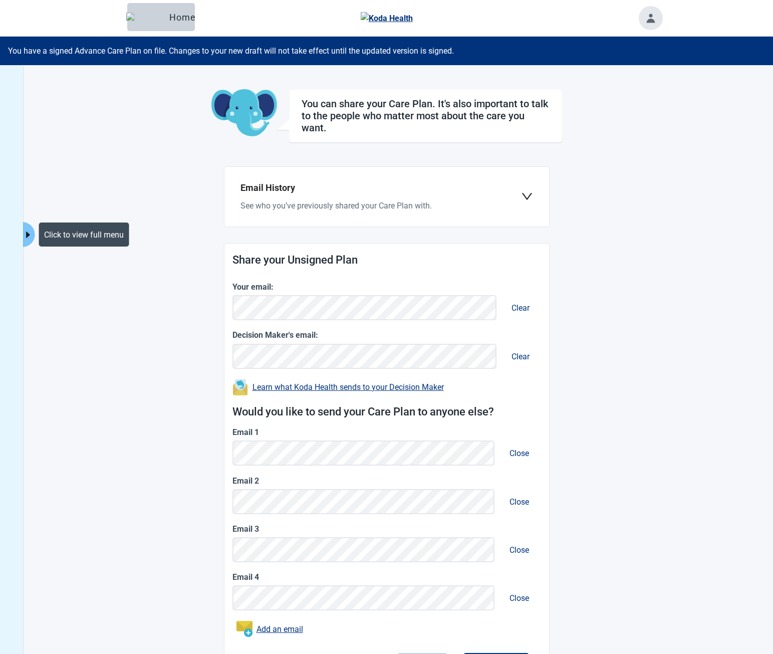
scroll to position [65, 0]
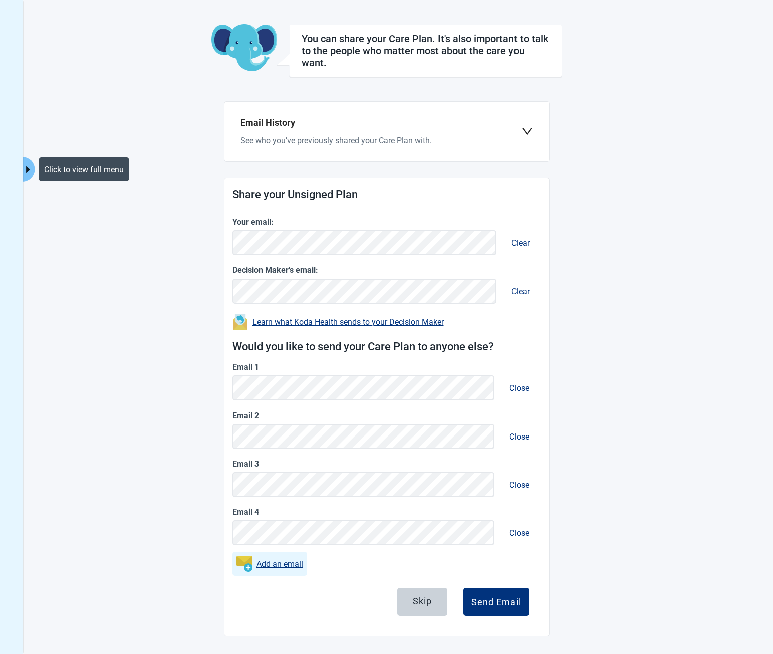
click at [275, 564] on link "Add an email" at bounding box center [280, 564] width 47 height 13
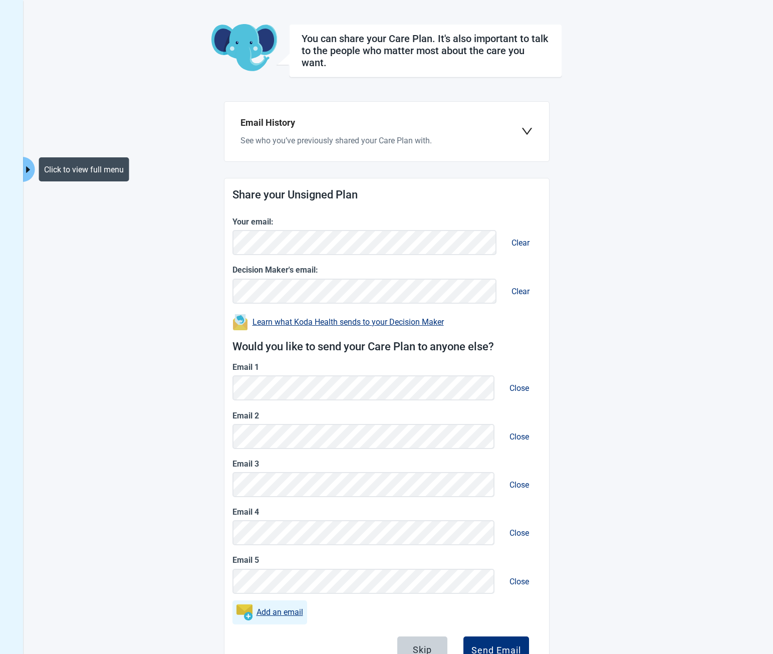
click at [269, 609] on link "Add an email" at bounding box center [280, 612] width 47 height 13
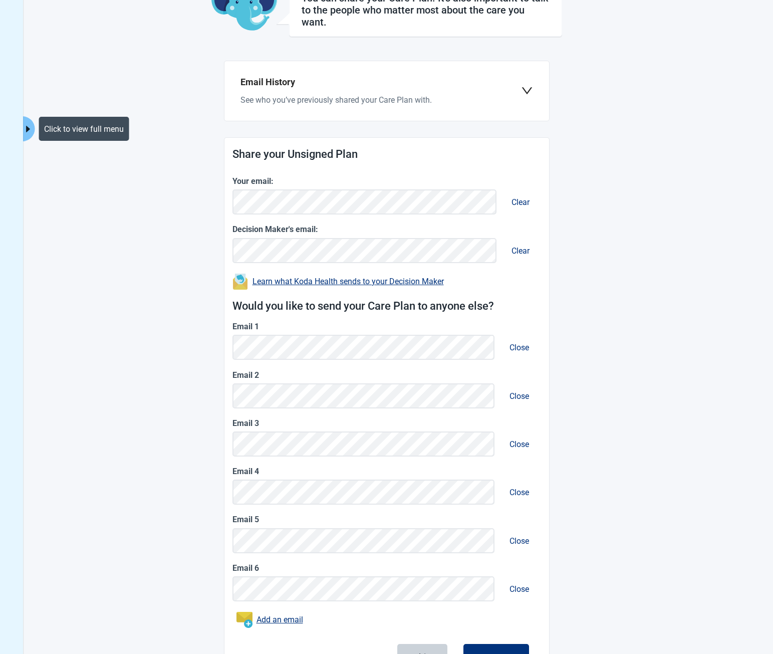
scroll to position [160, 0]
